Goal: Obtain resource: Download file/media

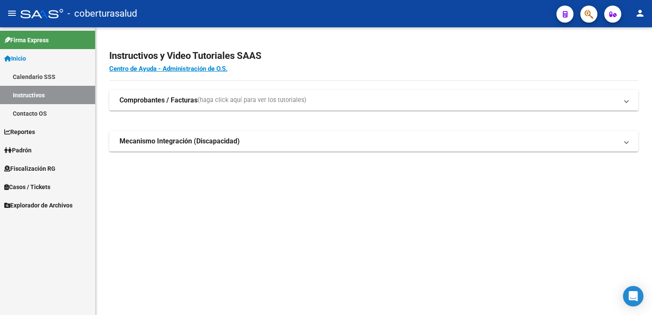
click at [46, 168] on span "Fiscalización RG" at bounding box center [29, 168] width 51 height 9
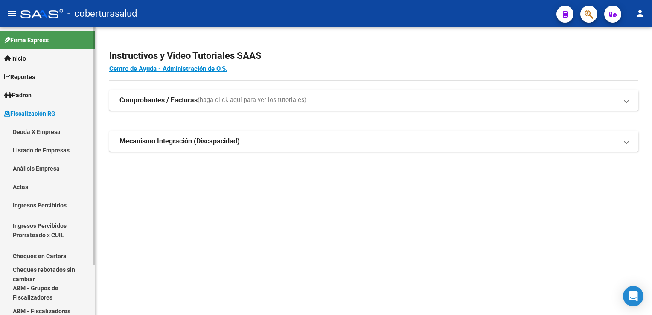
click at [53, 146] on link "Listado de Empresas" at bounding box center [47, 150] width 95 height 18
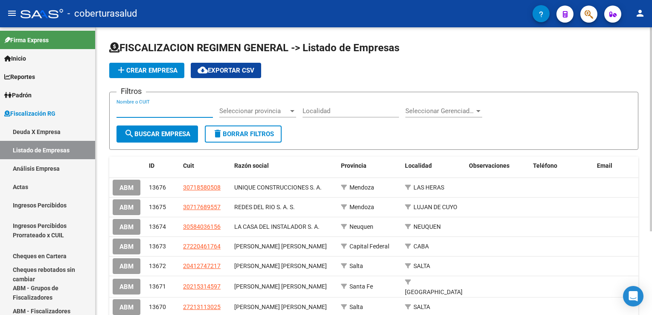
click at [166, 112] on input "Nombre o CUIT" at bounding box center [165, 111] width 96 height 8
paste input "30687351688"
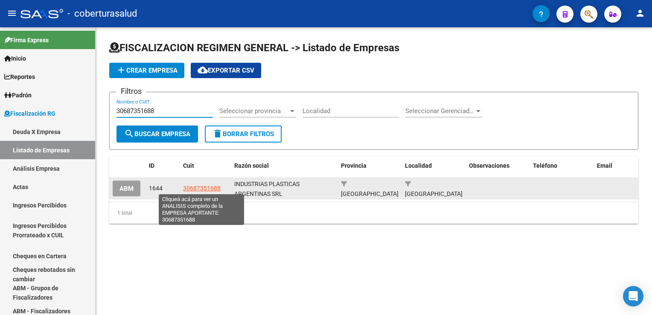
type input "30687351688"
click at [198, 187] on span "30687351688" at bounding box center [202, 188] width 38 height 7
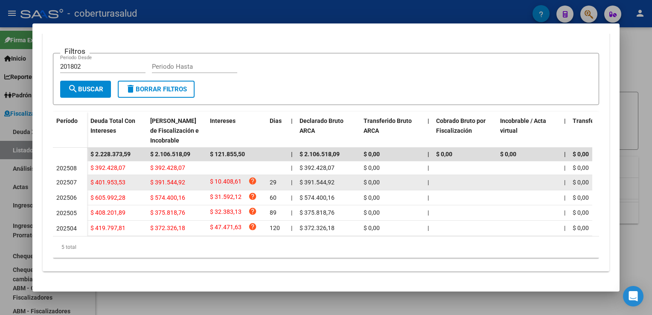
scroll to position [65, 0]
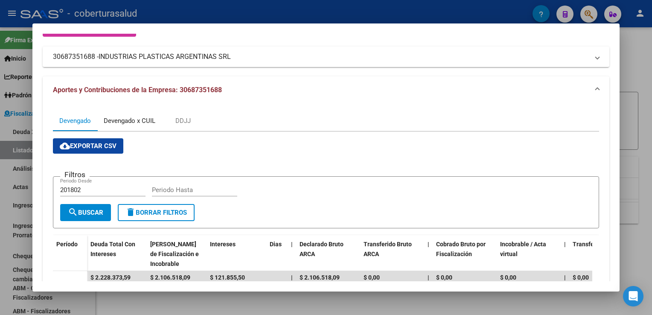
click at [142, 124] on div "Devengado x CUIL" at bounding box center [130, 120] width 52 height 9
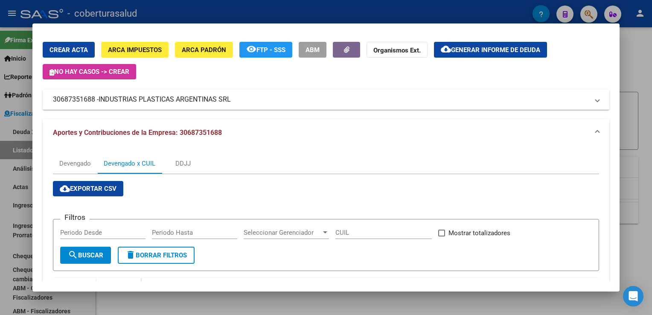
scroll to position [43, 0]
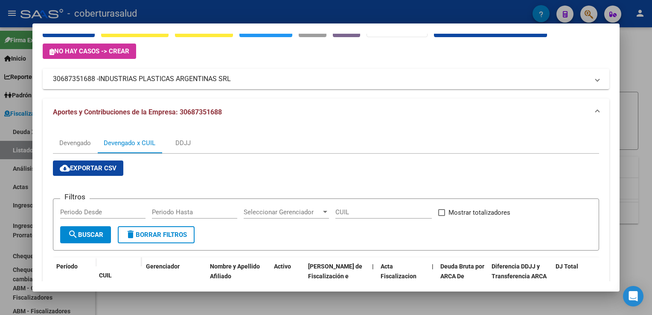
click at [91, 169] on span "cloud_download Exportar CSV" at bounding box center [88, 168] width 57 height 8
